Goal: Transaction & Acquisition: Download file/media

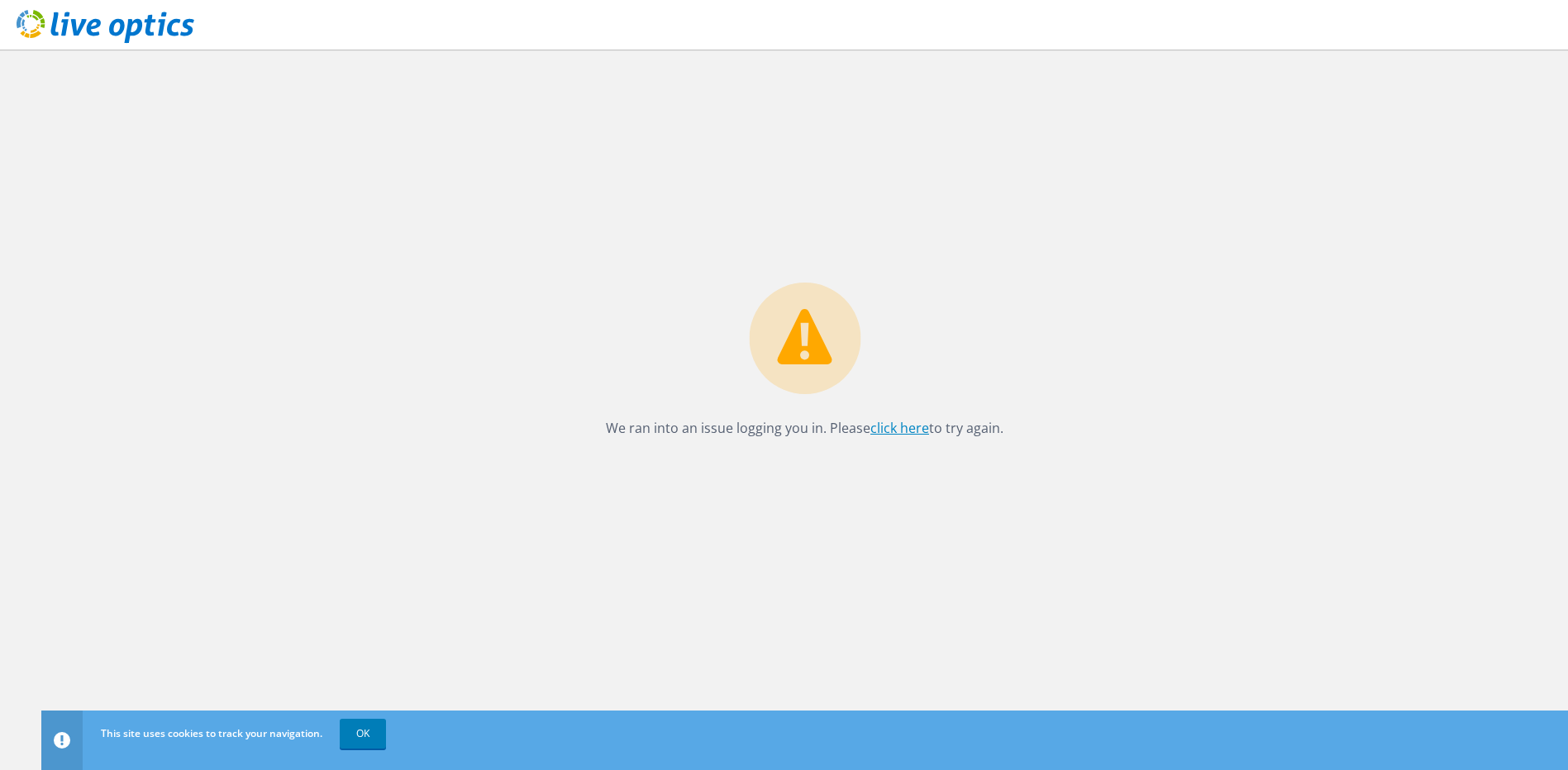
click at [896, 429] on link "click here" at bounding box center [900, 428] width 59 height 18
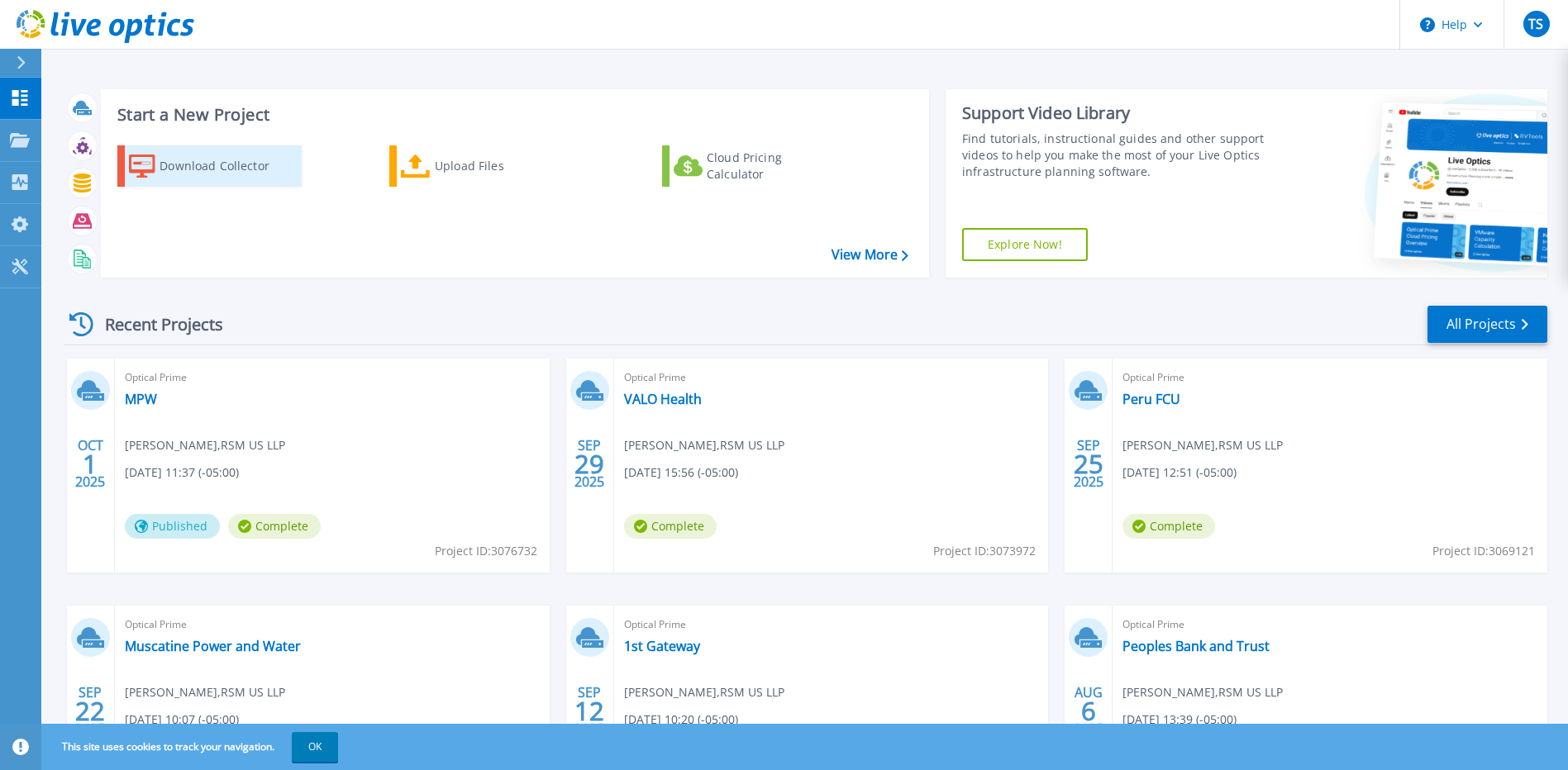
click at [193, 170] on div "Download Collector" at bounding box center [226, 166] width 132 height 33
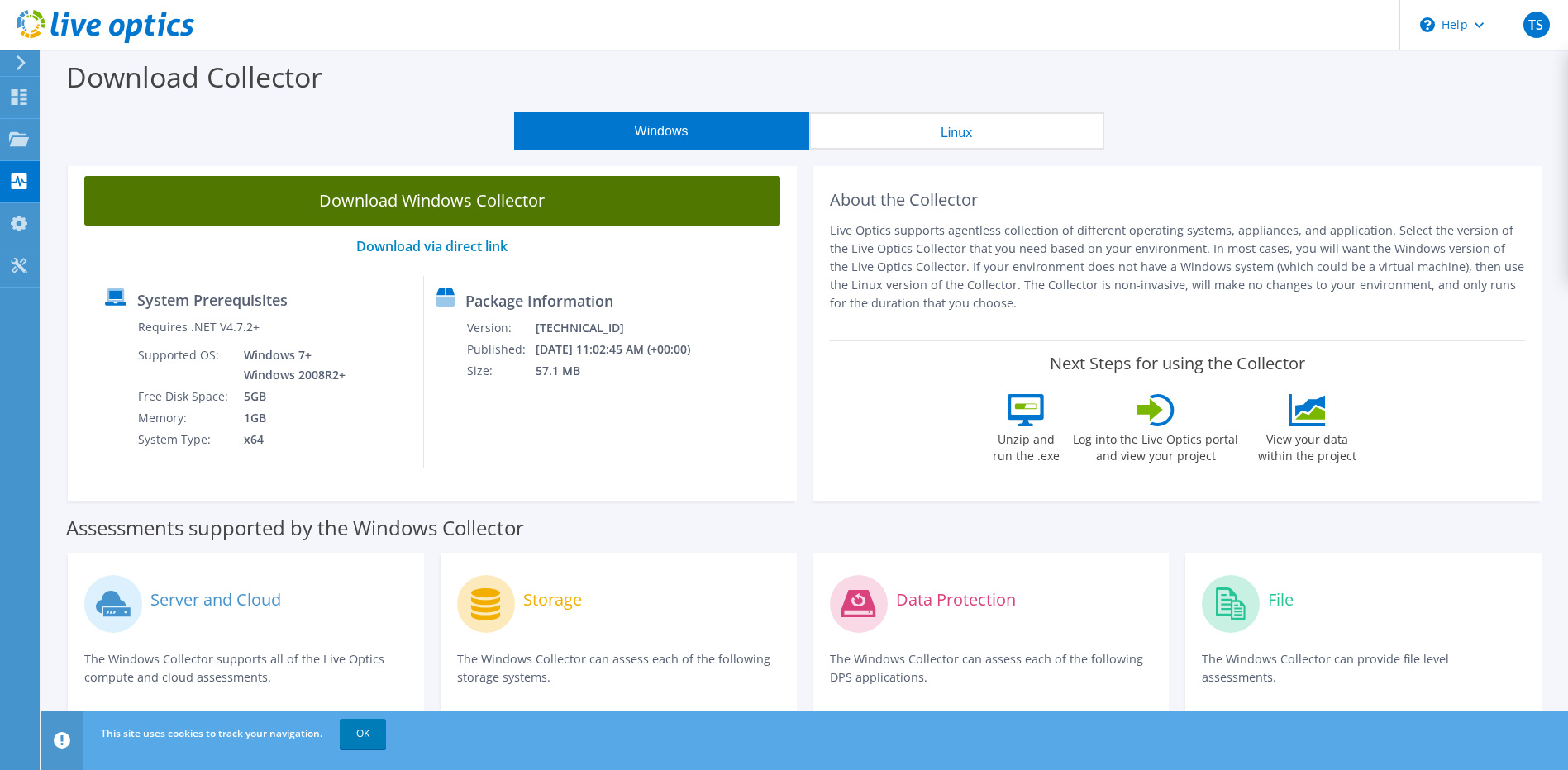
click at [525, 210] on link "Download Windows Collector" at bounding box center [432, 201] width 696 height 50
